Goal: Task Accomplishment & Management: Manage account settings

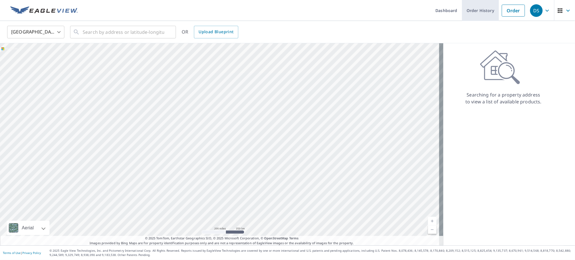
click at [470, 10] on link "Order History" at bounding box center [480, 10] width 37 height 21
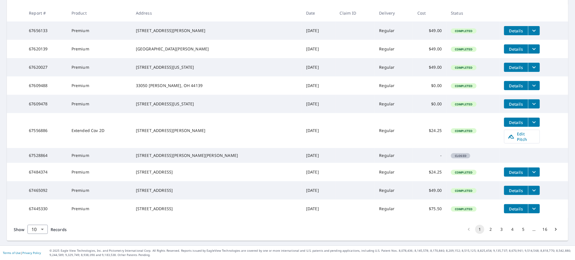
scroll to position [125, 0]
click at [541, 230] on button "16" at bounding box center [545, 229] width 9 height 9
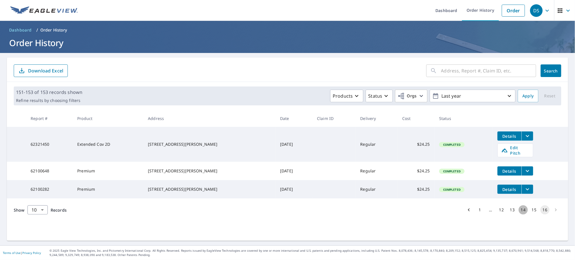
click at [519, 212] on button "14" at bounding box center [523, 209] width 9 height 9
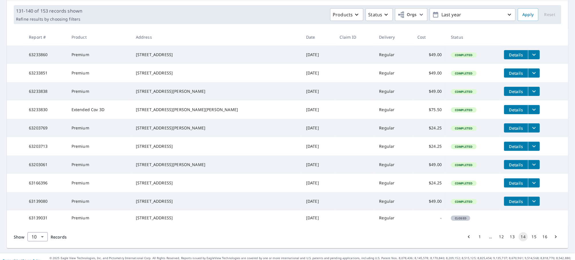
scroll to position [114, 0]
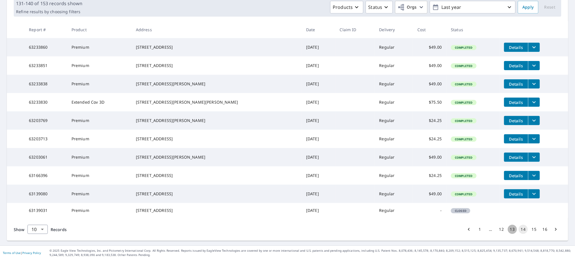
click at [510, 231] on button "13" at bounding box center [512, 229] width 9 height 9
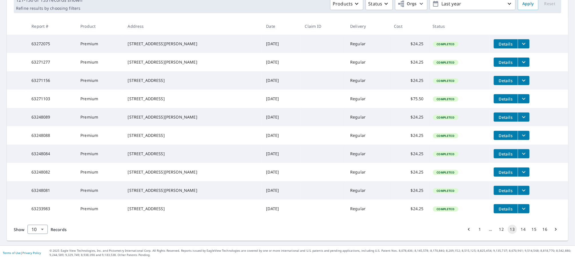
scroll to position [115, 0]
click at [500, 229] on button "12" at bounding box center [501, 229] width 9 height 9
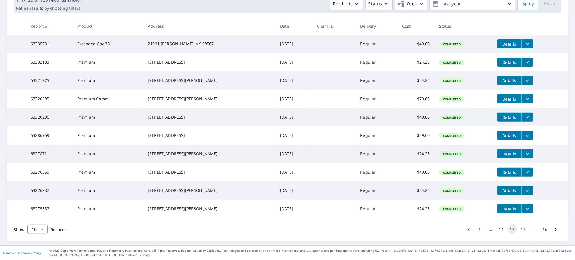
scroll to position [115, 0]
click at [500, 230] on button "11" at bounding box center [501, 229] width 9 height 9
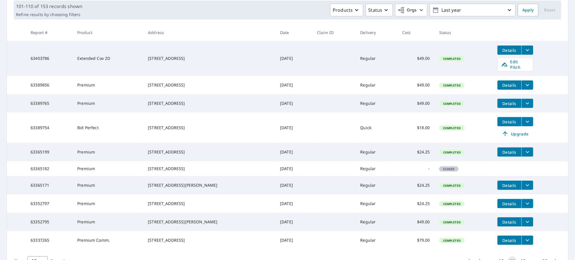
scroll to position [114, 0]
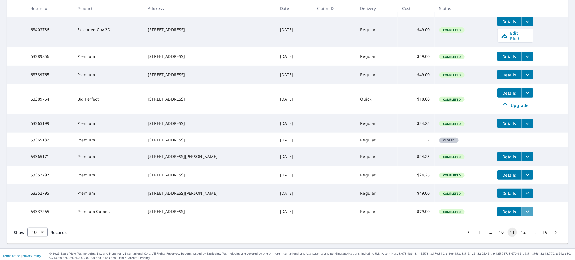
click at [524, 215] on icon "filesDropdownBtn-63337265" at bounding box center [527, 211] width 7 height 7
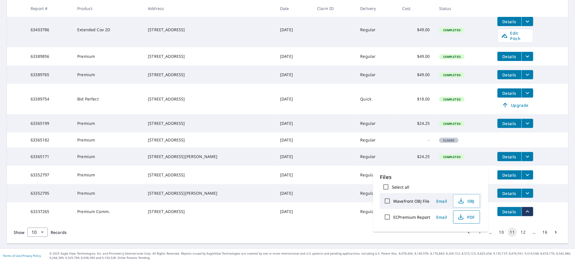
click at [472, 216] on span "PDF" at bounding box center [466, 217] width 18 height 7
